Goal: Task Accomplishment & Management: Manage account settings

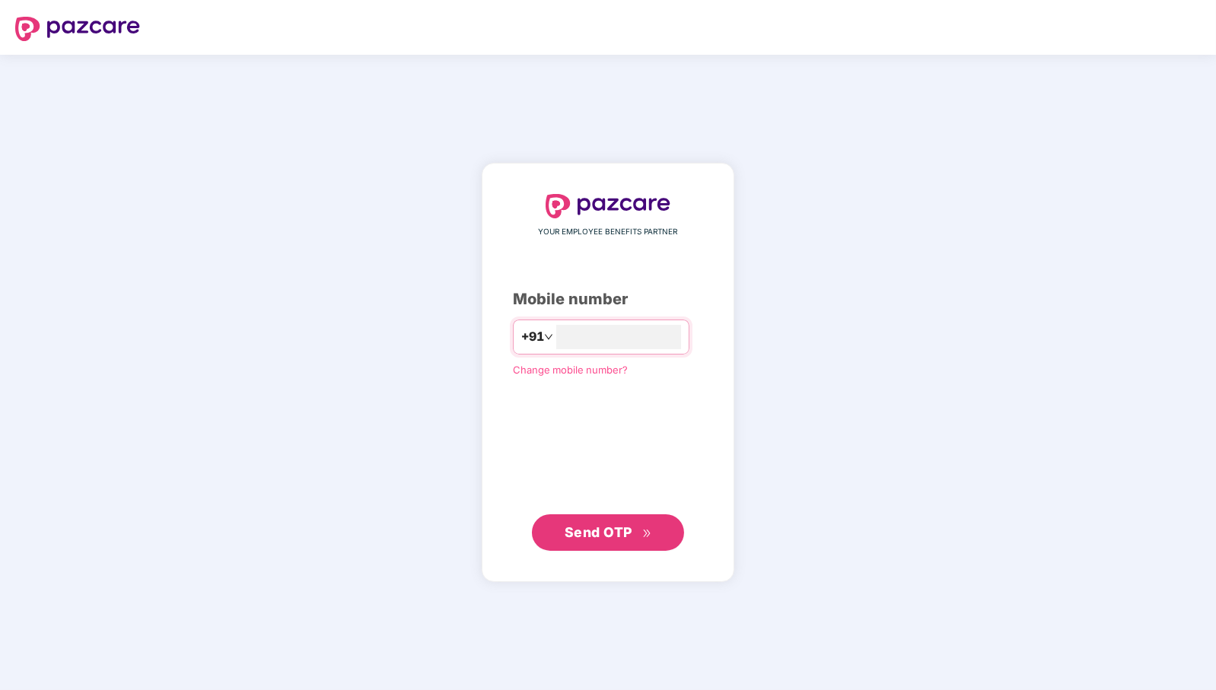
type input "**********"
click at [643, 541] on span "Send OTP" at bounding box center [608, 532] width 87 height 21
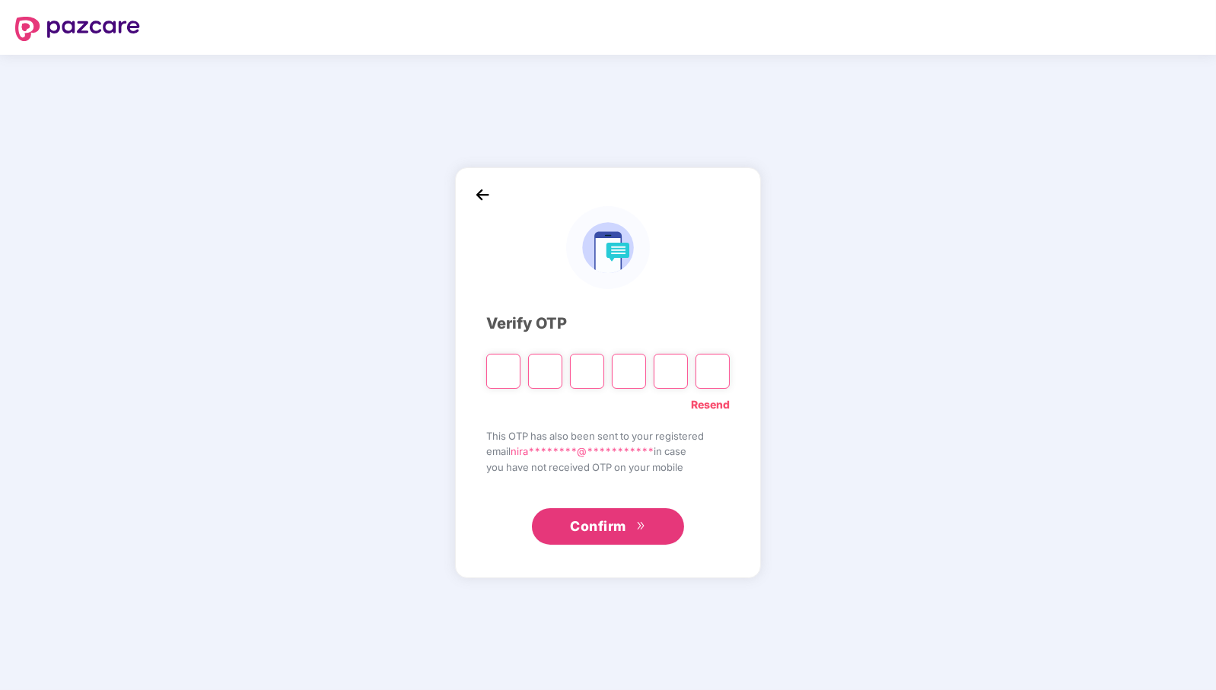
paste input "*"
type input "*"
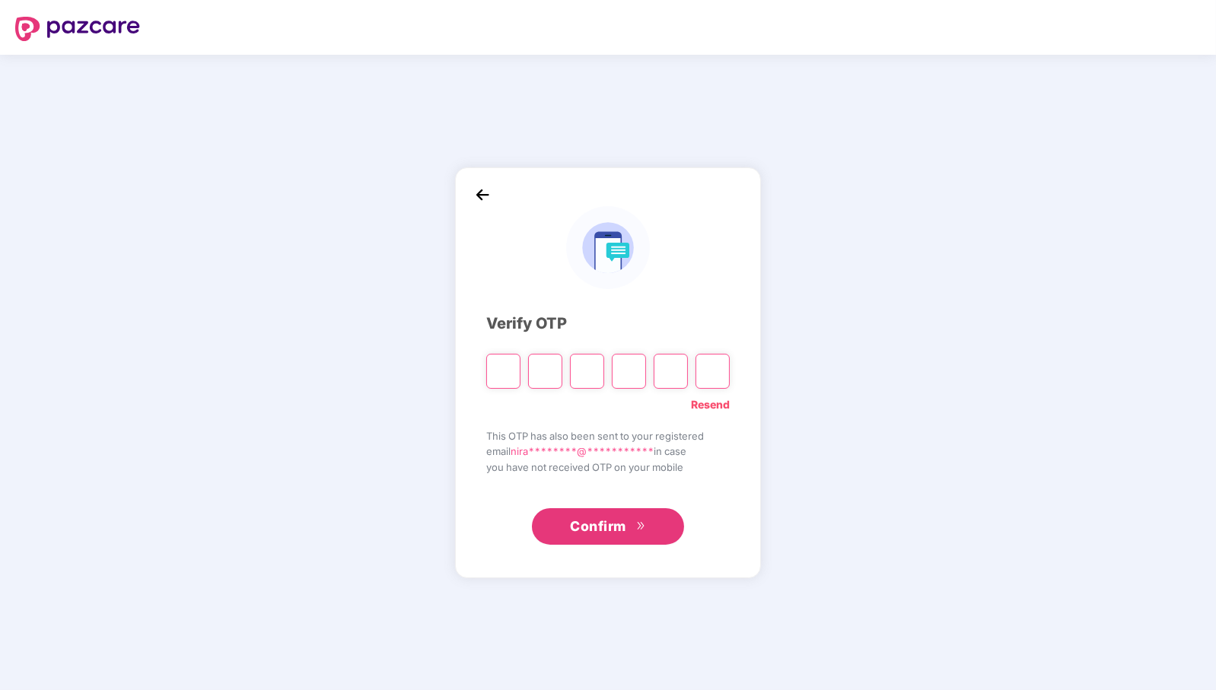
type input "*"
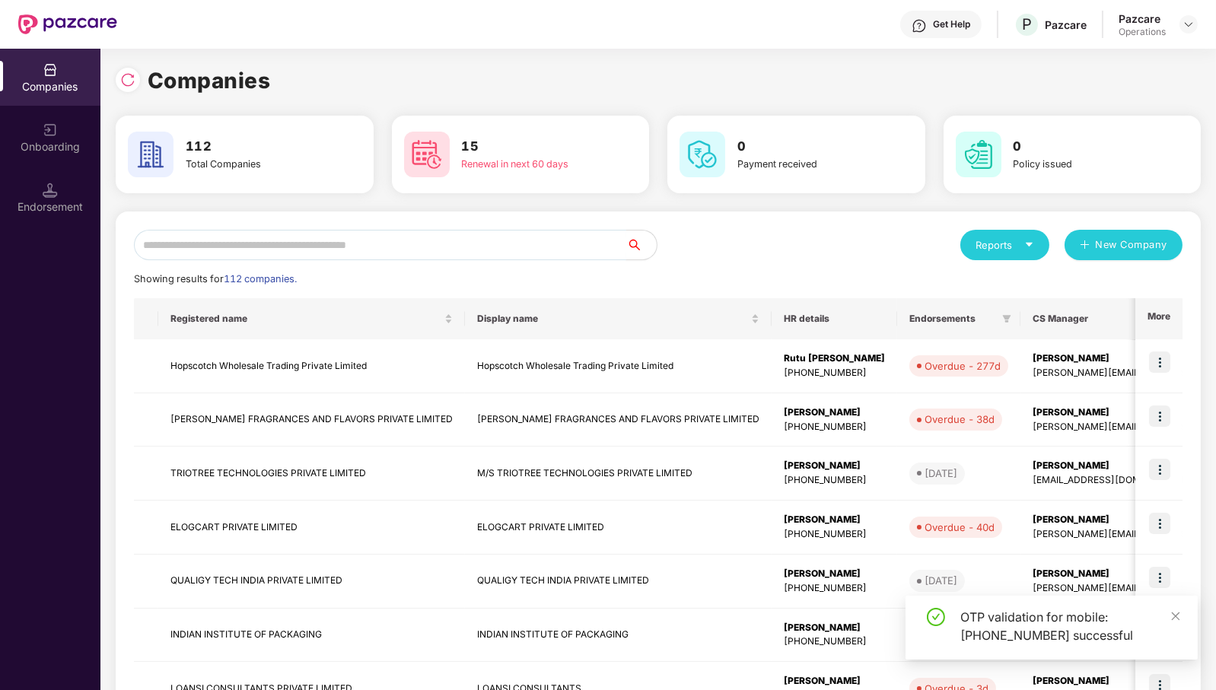
click at [482, 242] on input "text" at bounding box center [380, 245] width 492 height 30
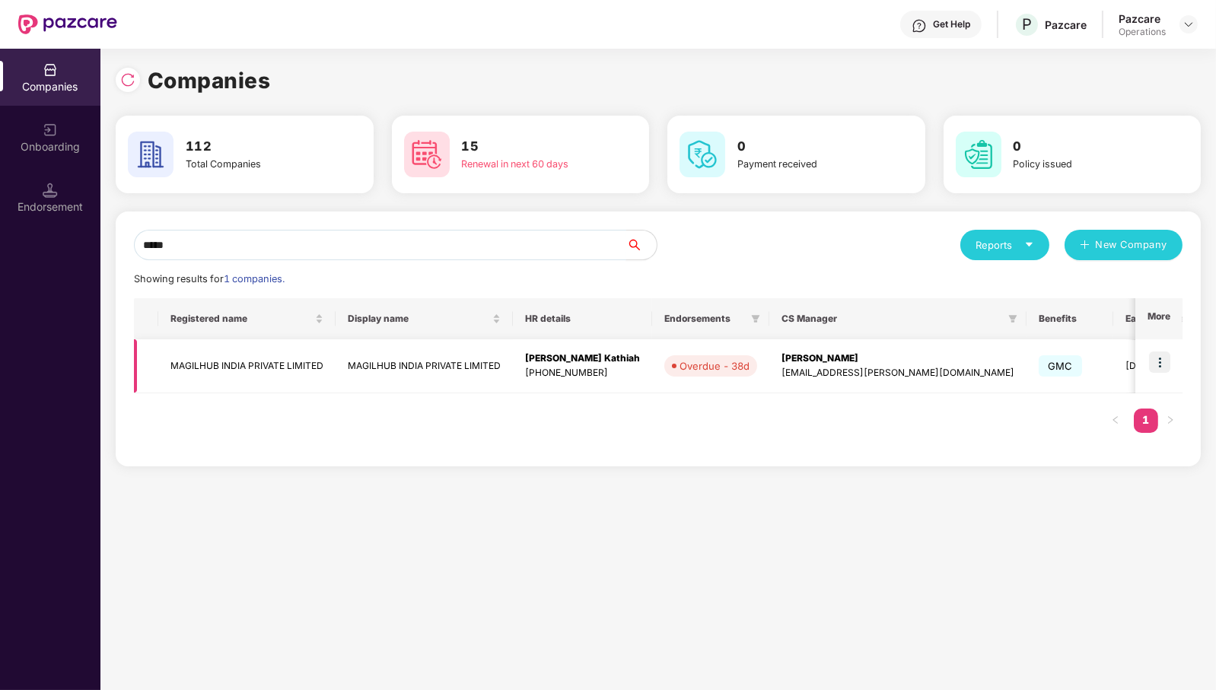
type input "*****"
click at [1155, 367] on img at bounding box center [1159, 361] width 21 height 21
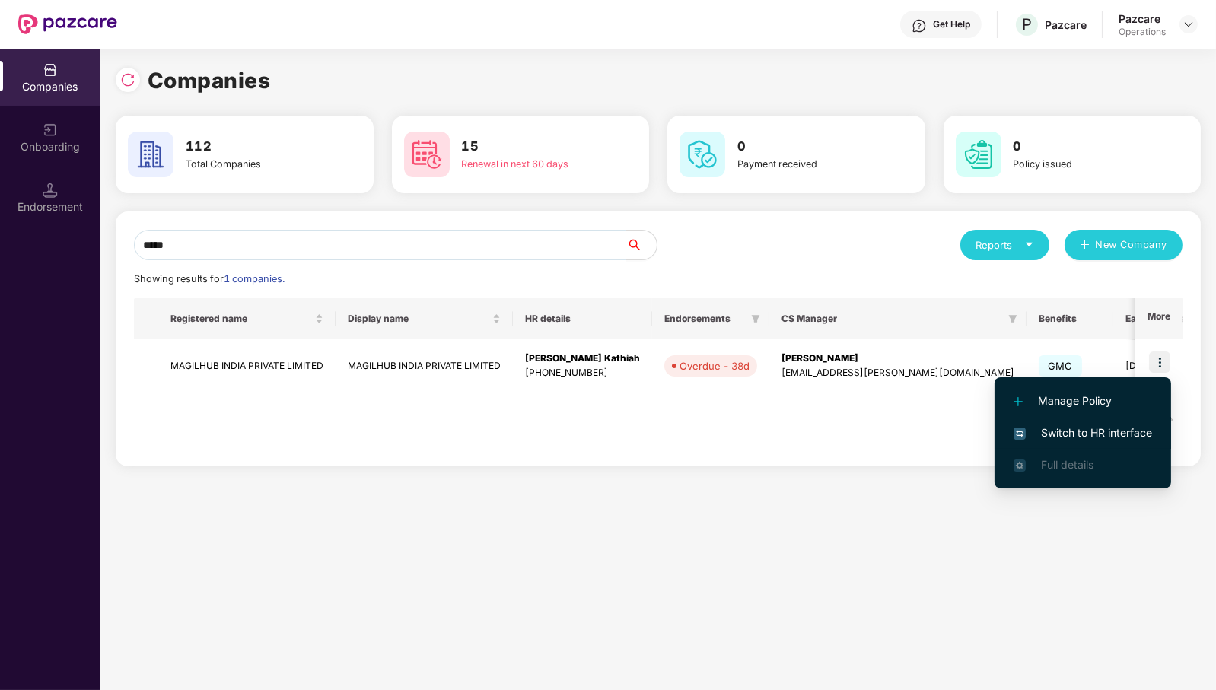
click at [1139, 427] on span "Switch to HR interface" at bounding box center [1082, 433] width 138 height 17
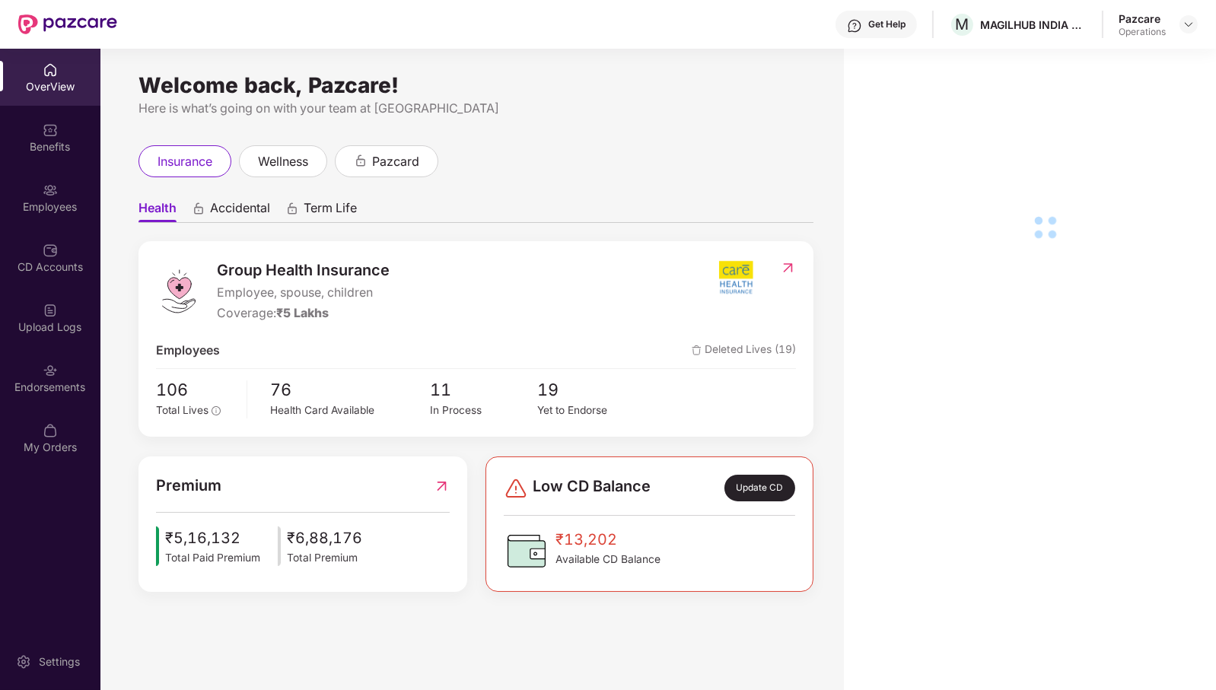
click at [34, 383] on div "Endorsements" at bounding box center [50, 387] width 100 height 15
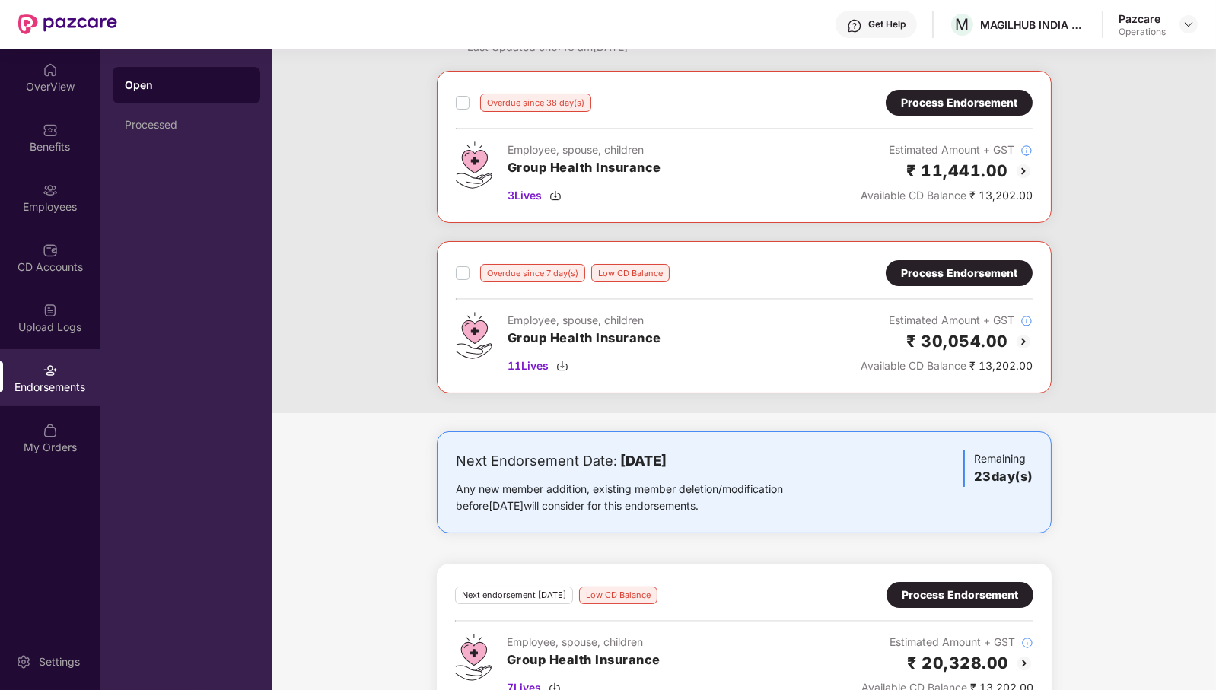
scroll to position [100, 0]
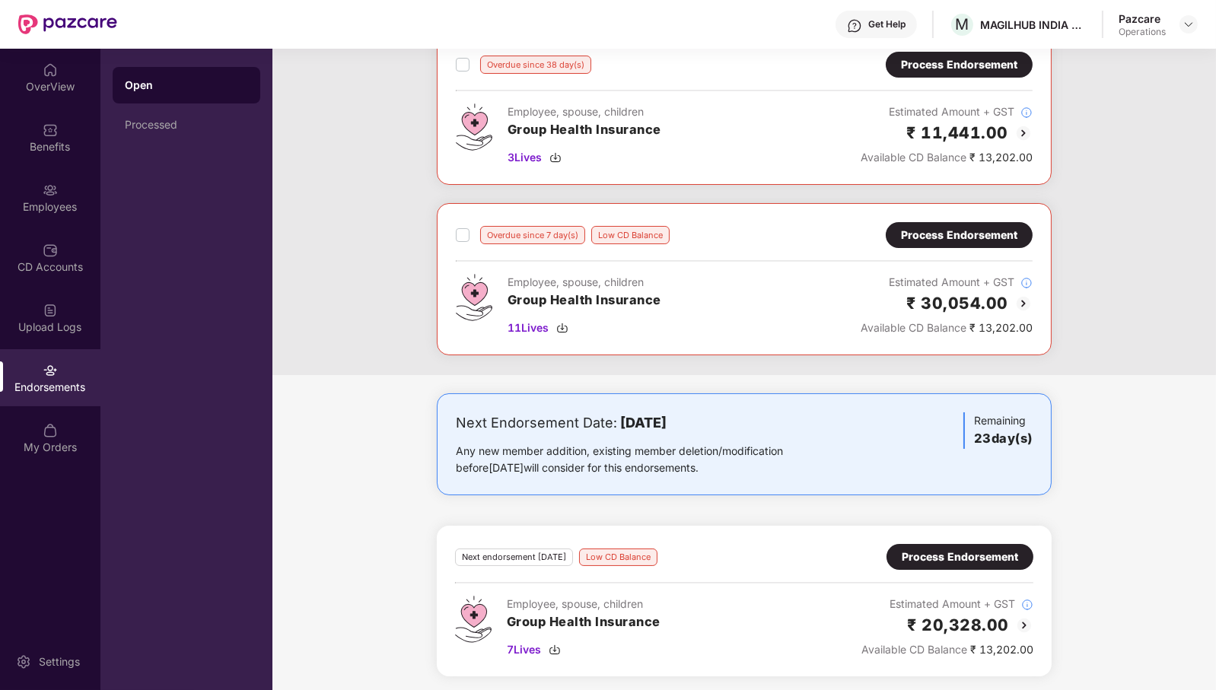
click at [982, 558] on div "Process Endorsement" at bounding box center [960, 557] width 116 height 17
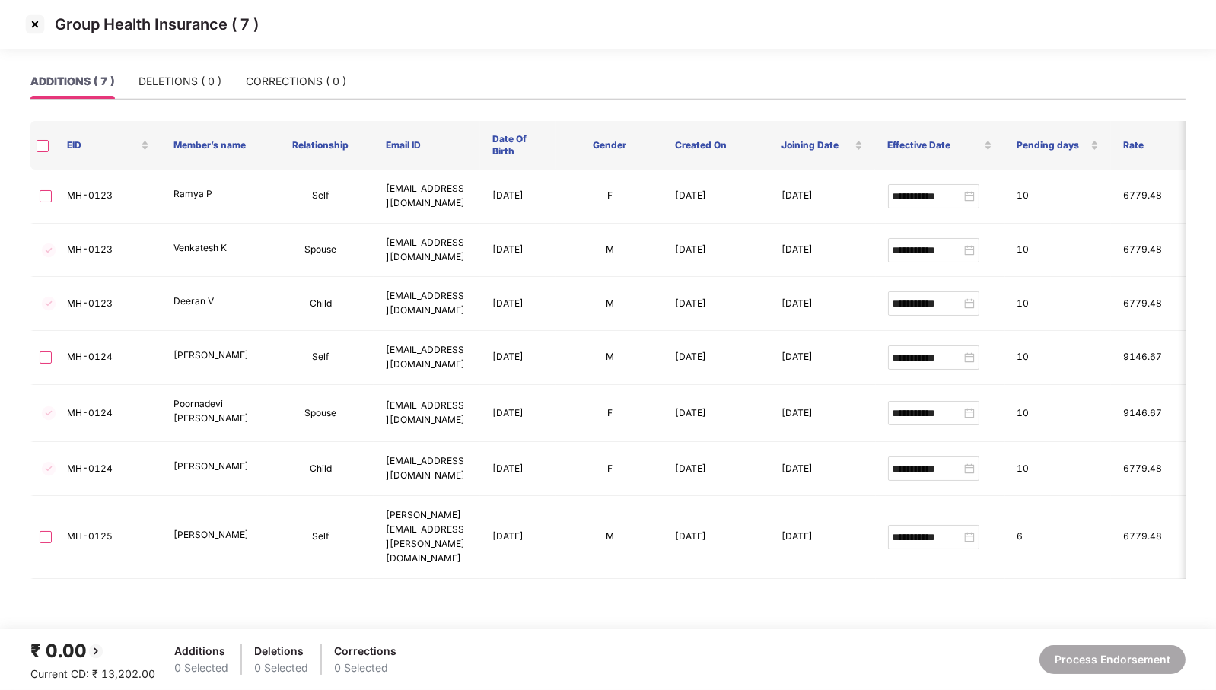
click at [34, 29] on img at bounding box center [35, 24] width 24 height 24
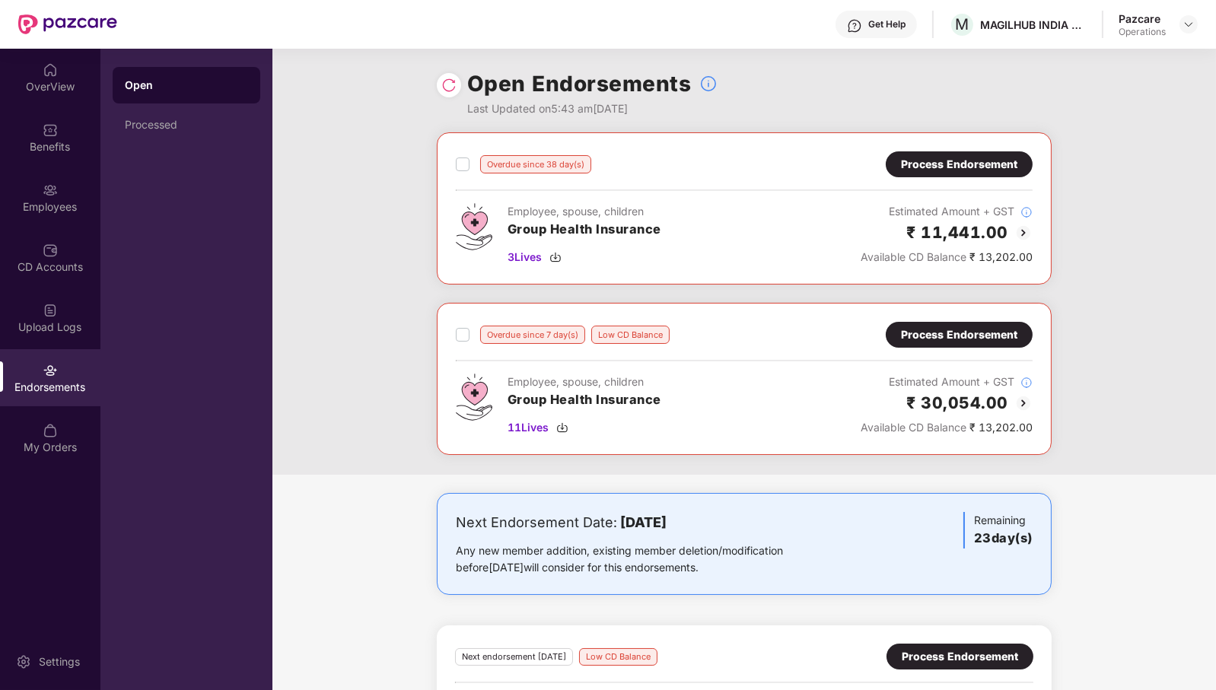
click at [978, 329] on div "Process Endorsement" at bounding box center [959, 334] width 116 height 17
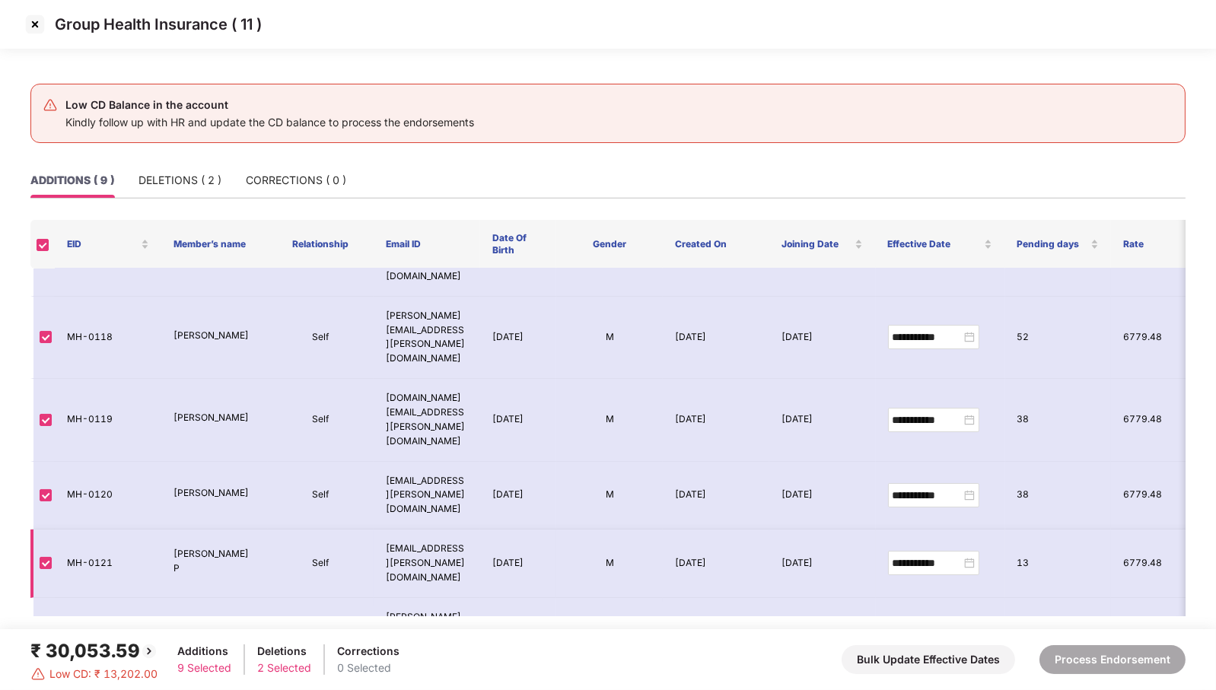
scroll to position [137, 0]
click at [37, 27] on img at bounding box center [35, 24] width 24 height 24
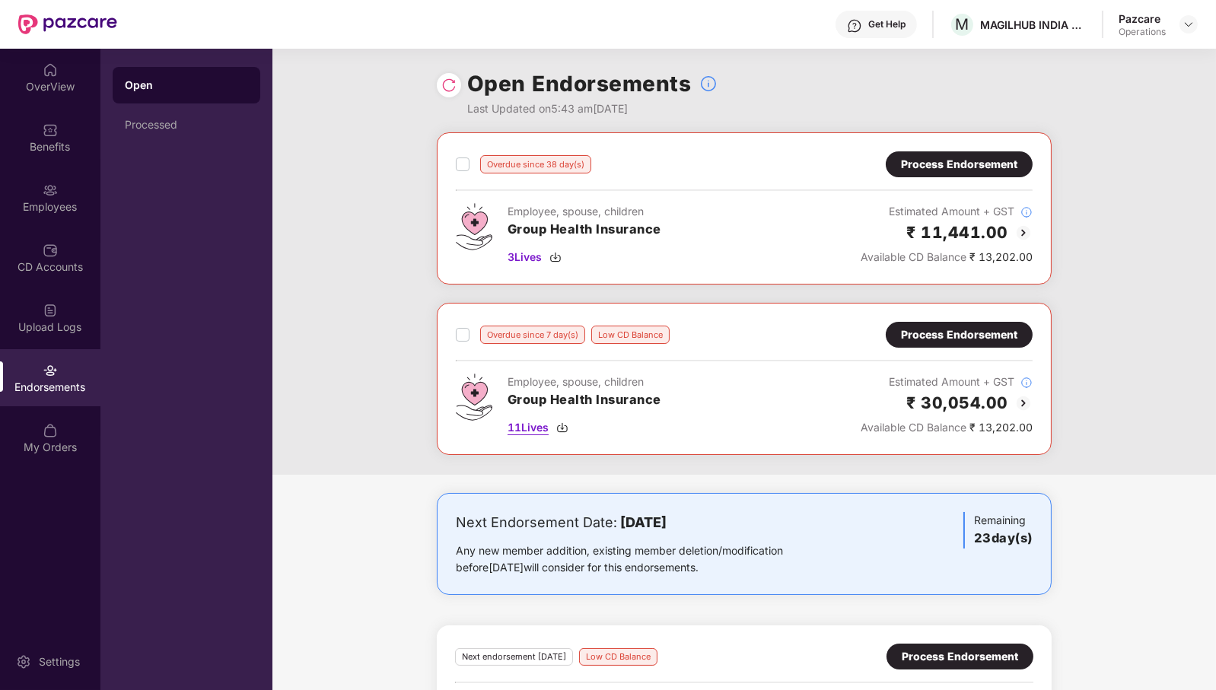
click at [523, 426] on span "11 Lives" at bounding box center [527, 427] width 41 height 17
click at [946, 328] on div "Process Endorsement" at bounding box center [959, 334] width 116 height 17
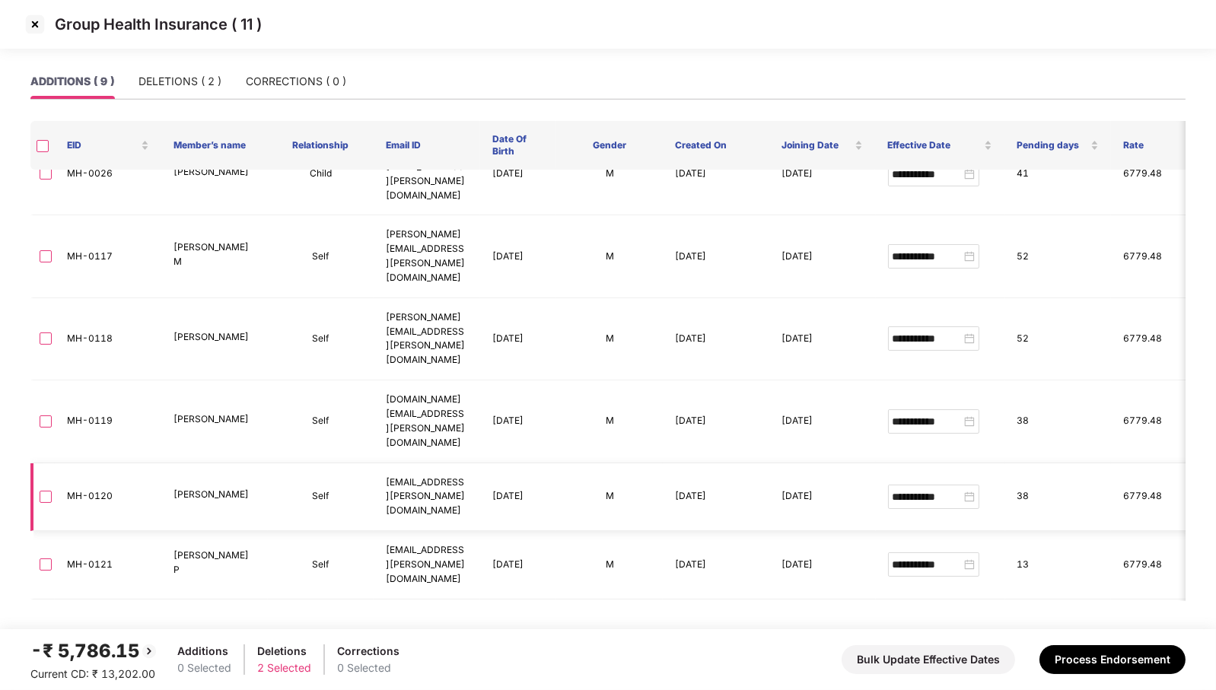
scroll to position [53, 0]
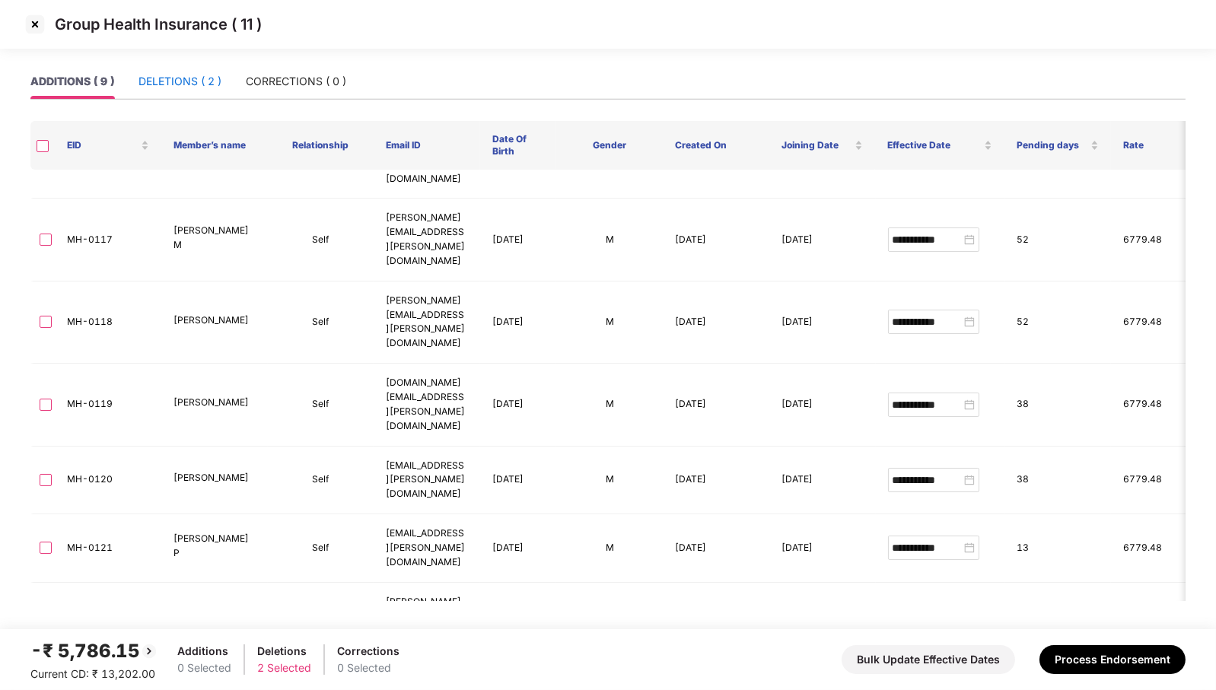
click at [192, 75] on div "DELETIONS ( 2 )" at bounding box center [179, 81] width 83 height 17
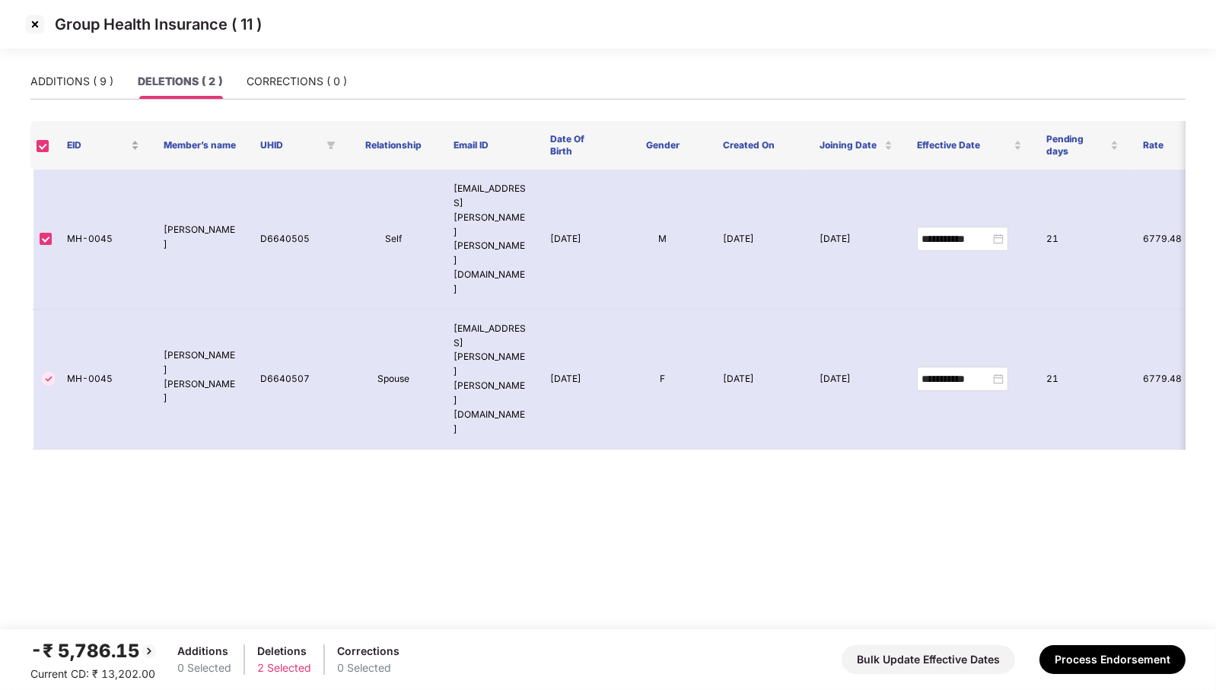
scroll to position [0, 0]
click at [49, 142] on th at bounding box center [42, 145] width 24 height 49
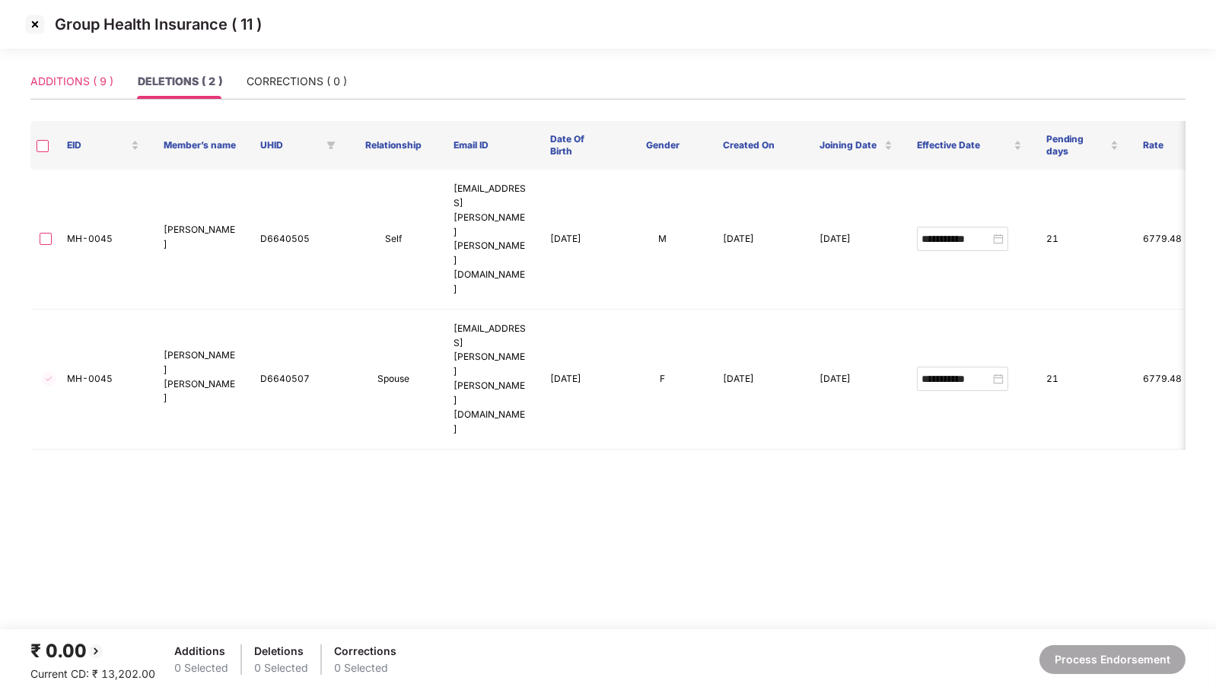
click at [72, 72] on div "ADDITIONS ( 9 )" at bounding box center [71, 81] width 83 height 35
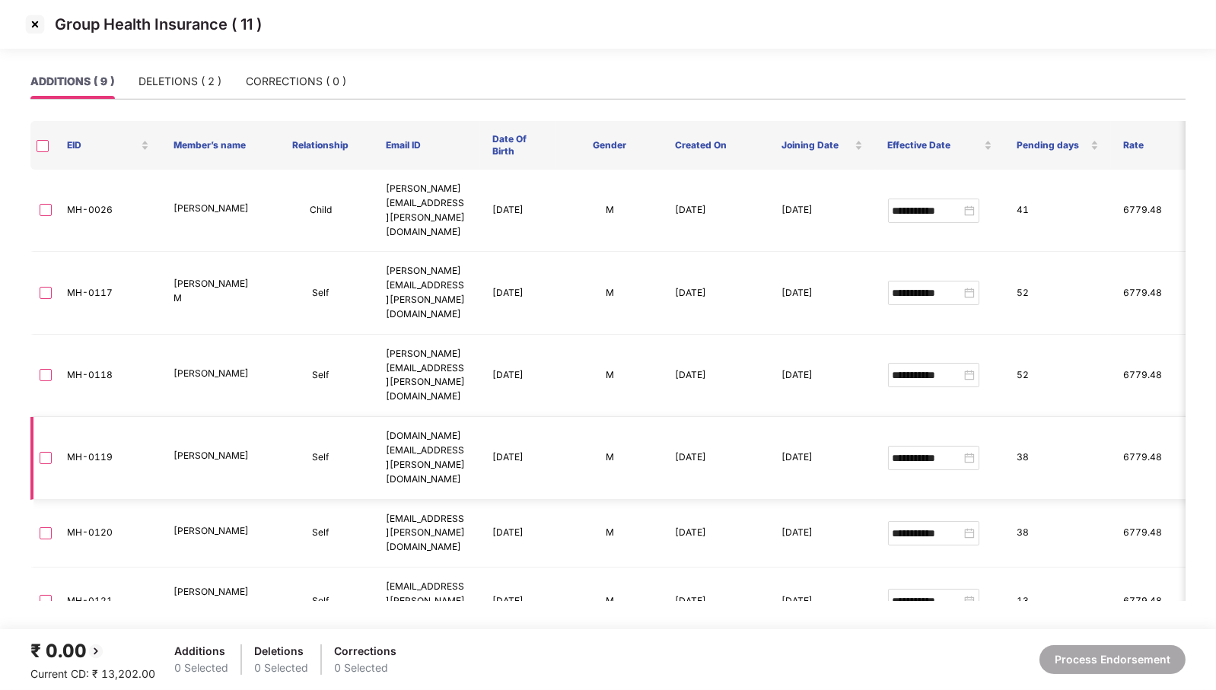
scroll to position [53, 0]
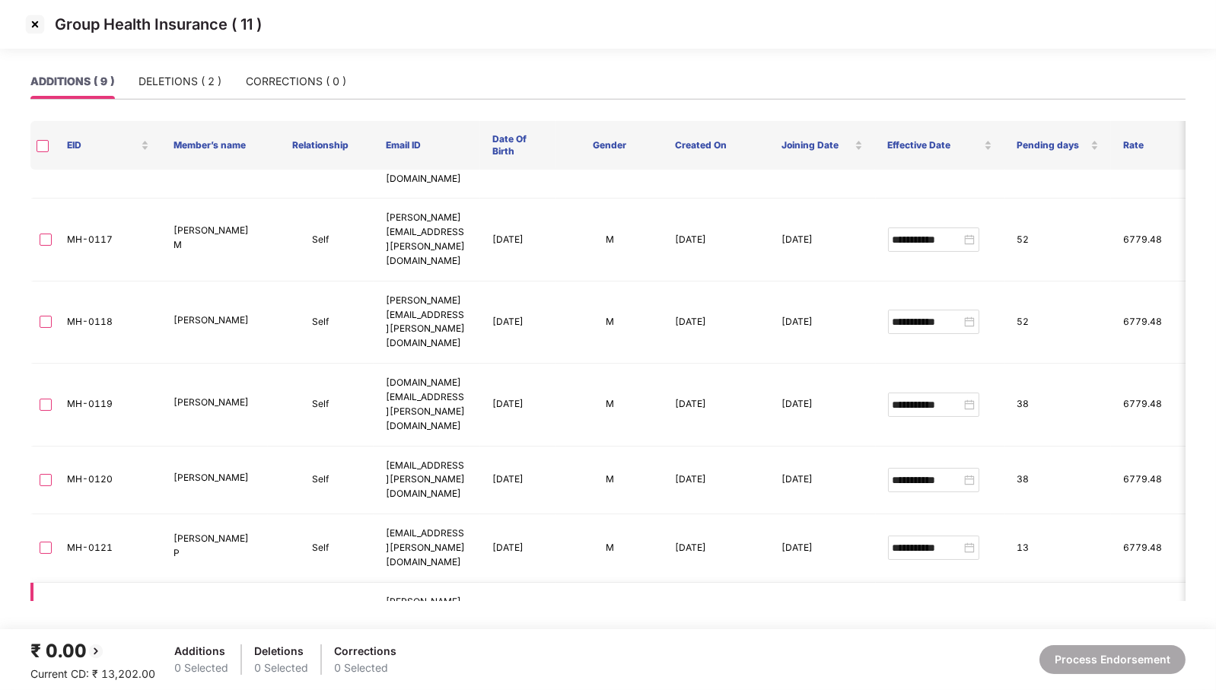
click at [43, 615] on label at bounding box center [46, 623] width 12 height 17
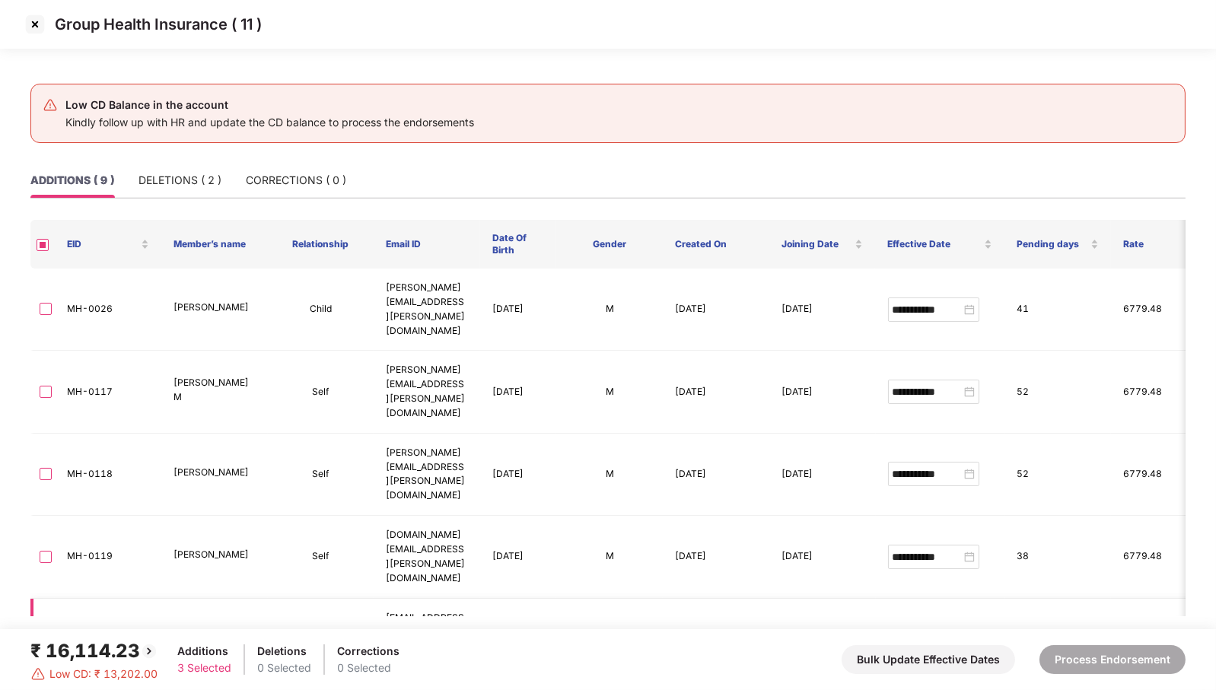
scroll to position [137, 0]
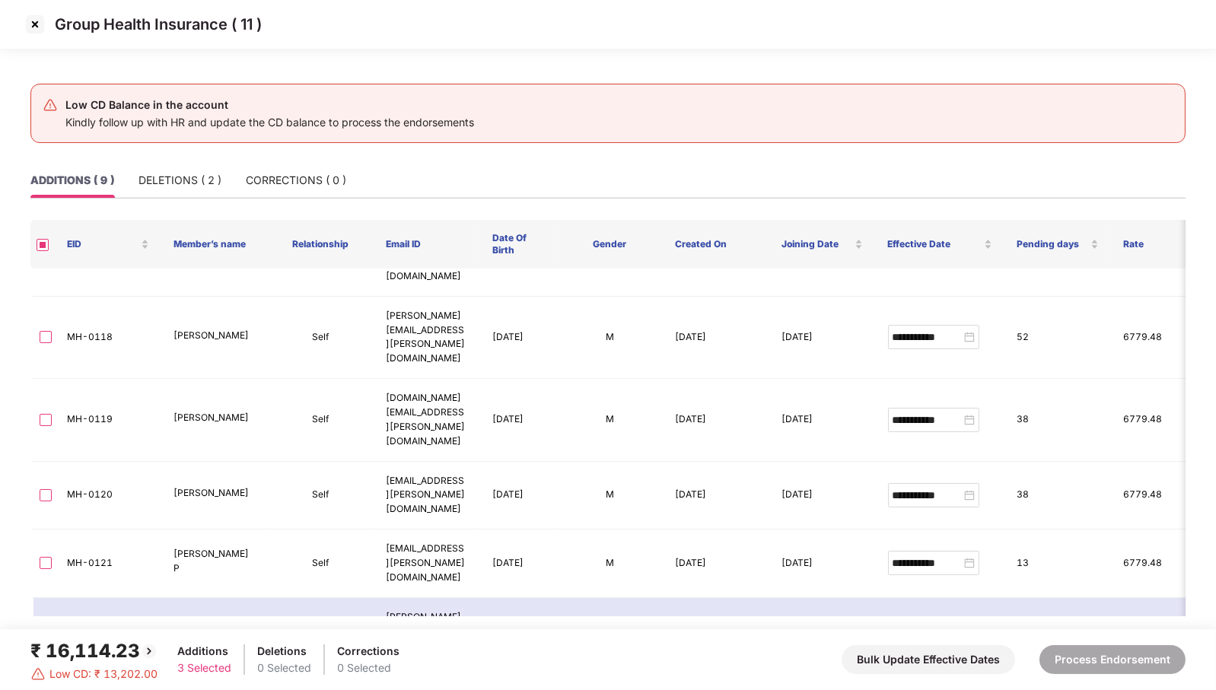
click at [34, 29] on img at bounding box center [35, 24] width 24 height 24
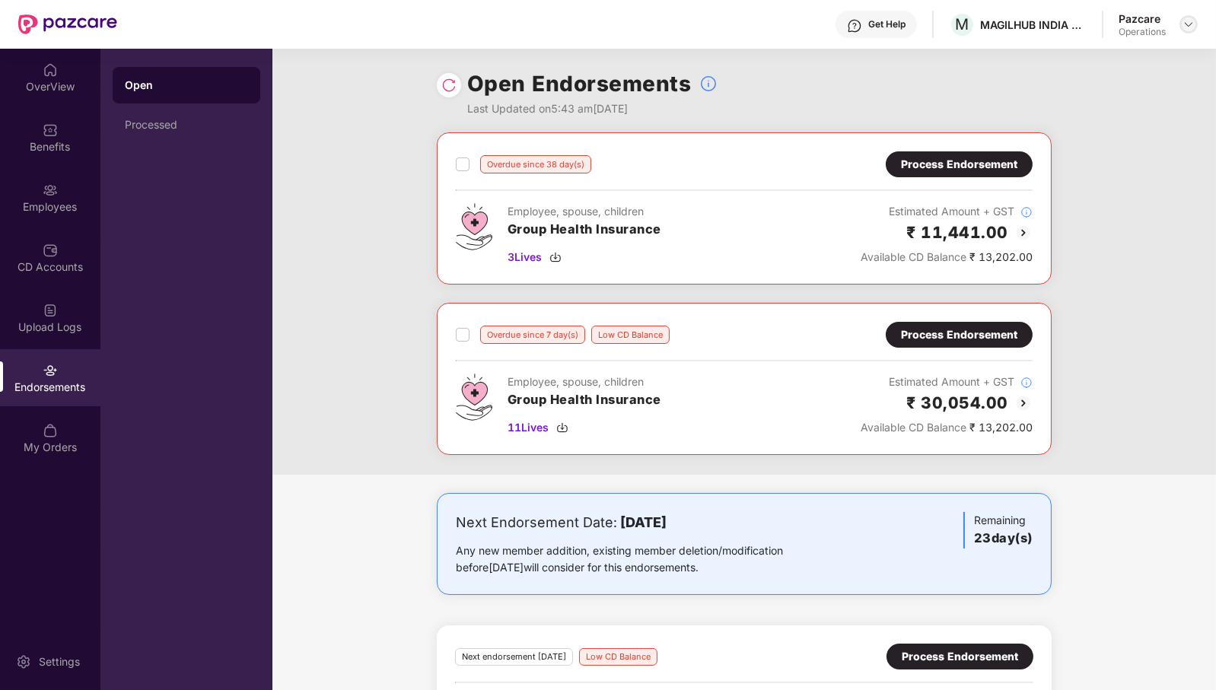
click at [1196, 24] on div at bounding box center [1188, 24] width 18 height 18
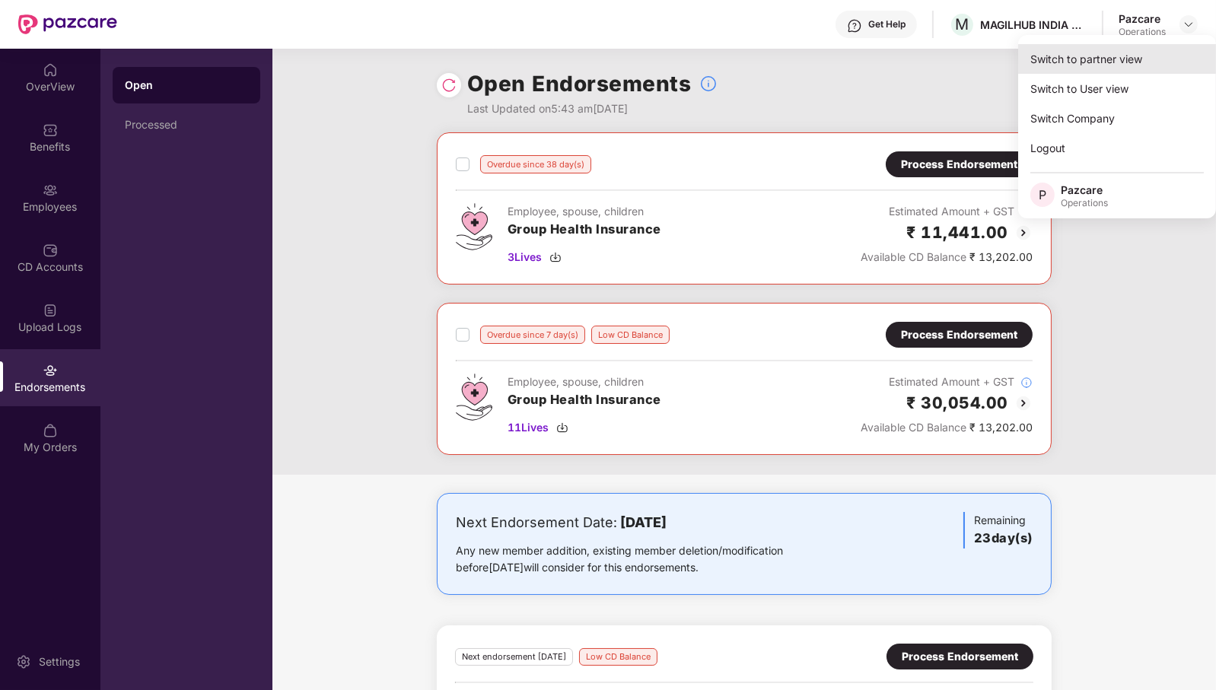
click at [1155, 54] on div "Switch to partner view" at bounding box center [1117, 59] width 198 height 30
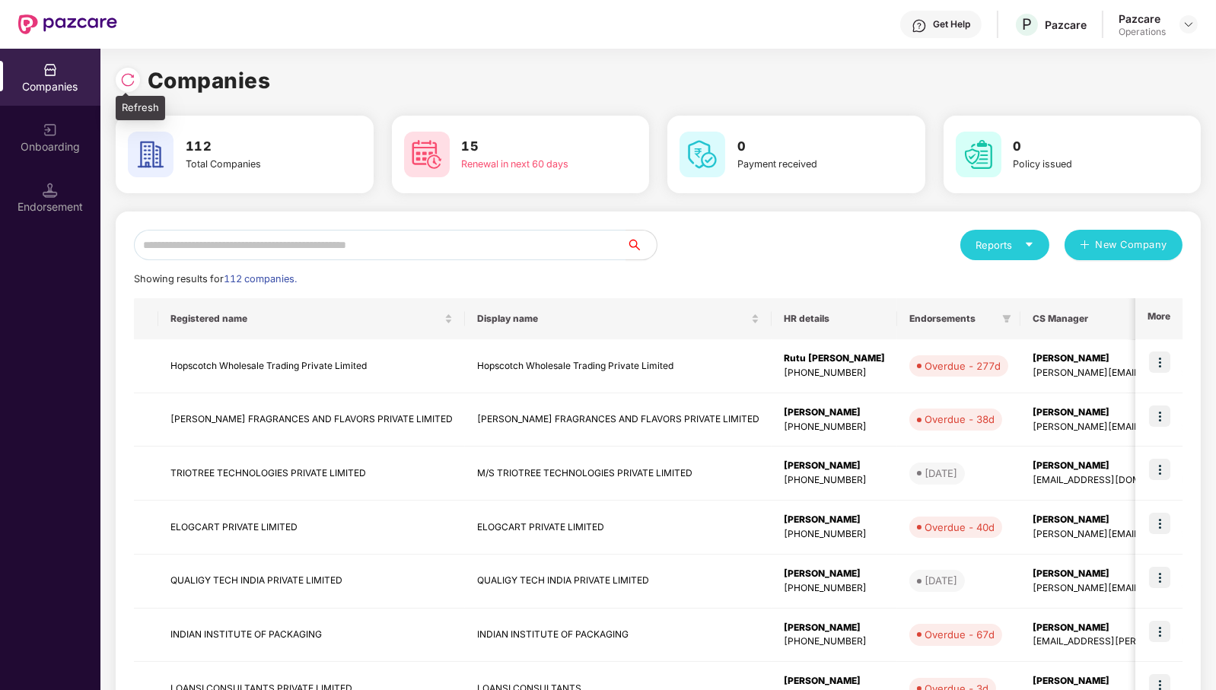
click at [139, 86] on div at bounding box center [132, 78] width 32 height 28
